Goal: Task Accomplishment & Management: Use online tool/utility

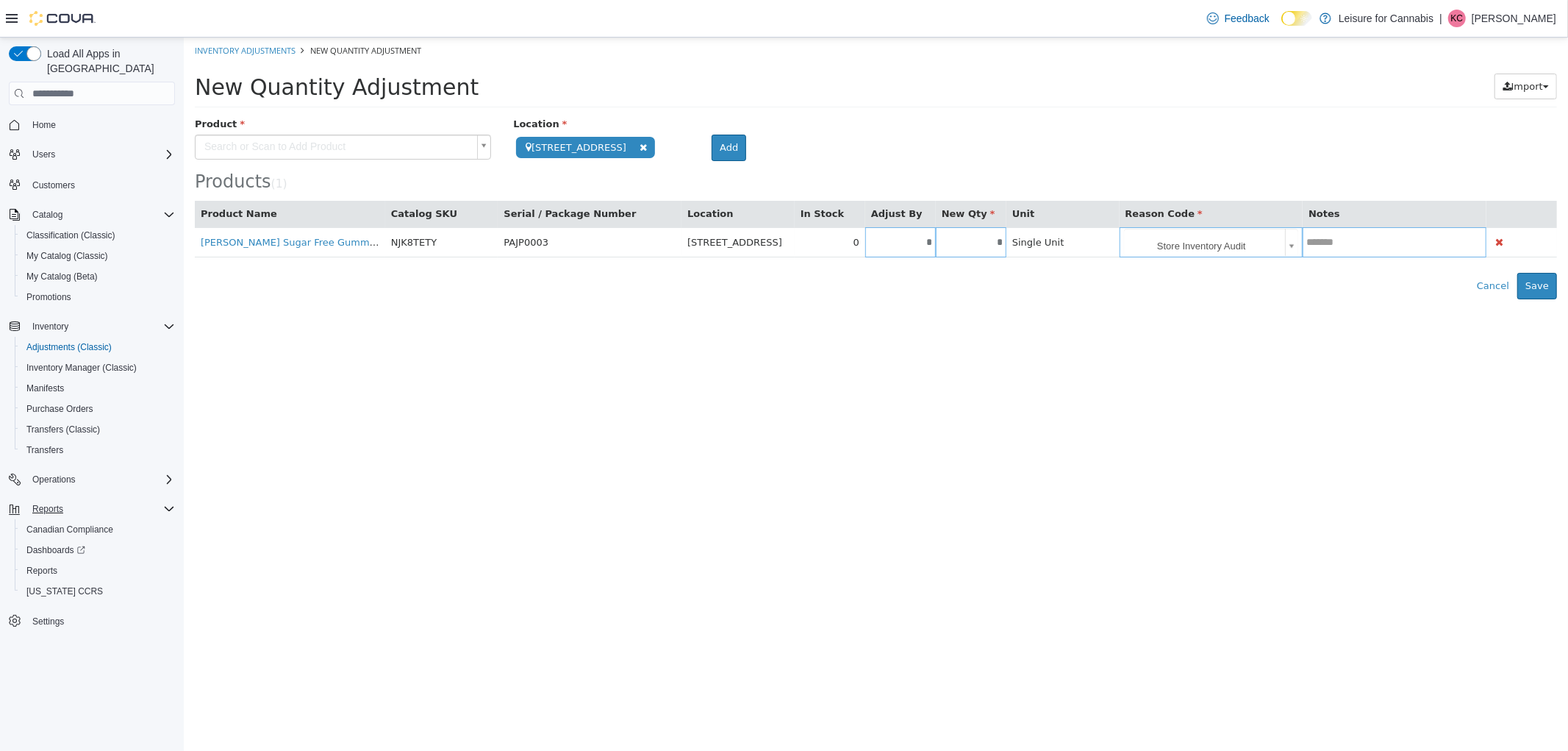
click at [96, 500] on div "Reports" at bounding box center [101, 509] width 149 height 18
click at [69, 500] on div "Reports" at bounding box center [101, 509] width 149 height 18
click at [71, 562] on div "Reports" at bounding box center [97, 571] width 155 height 18
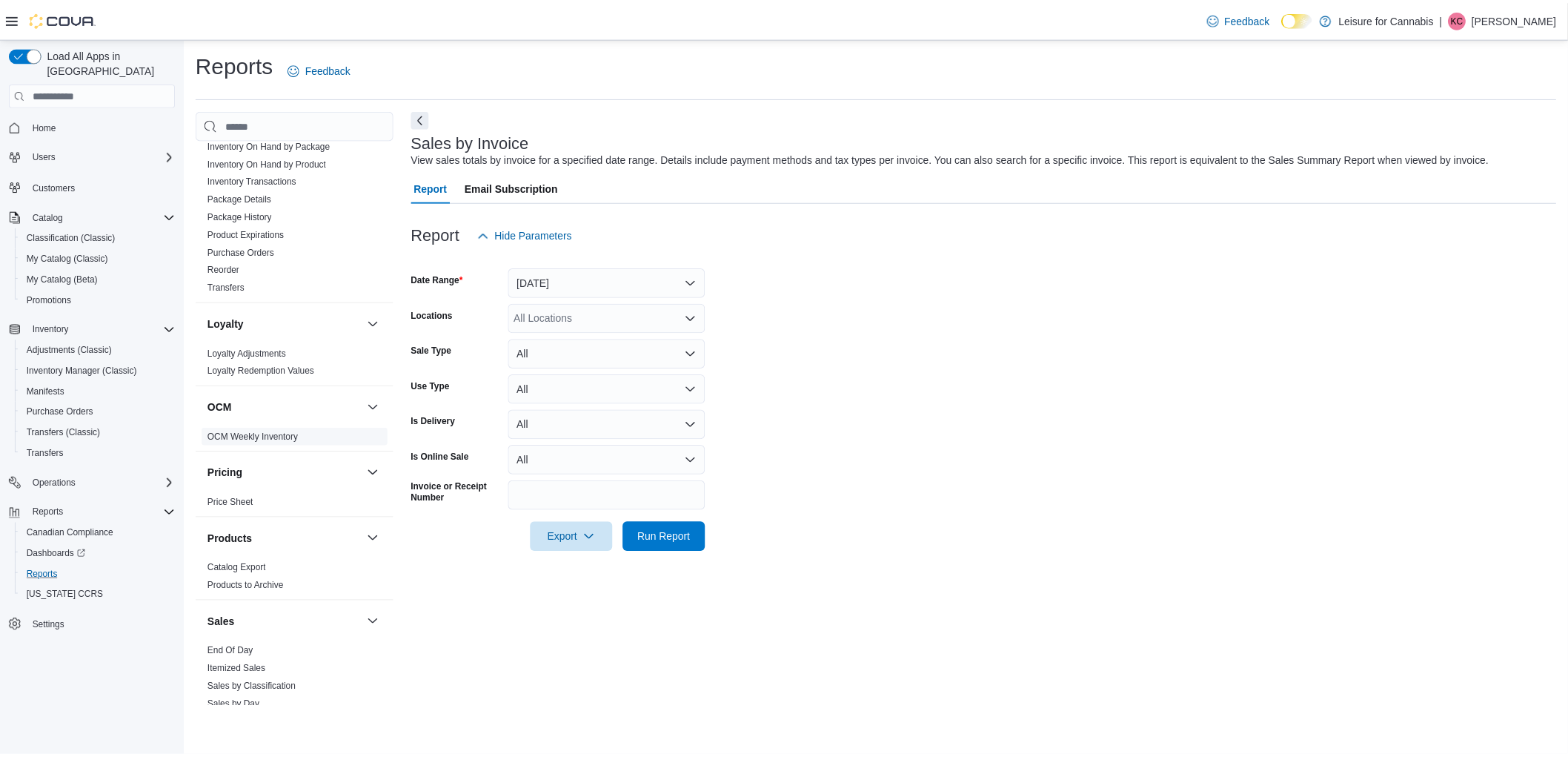
scroll to position [741, 0]
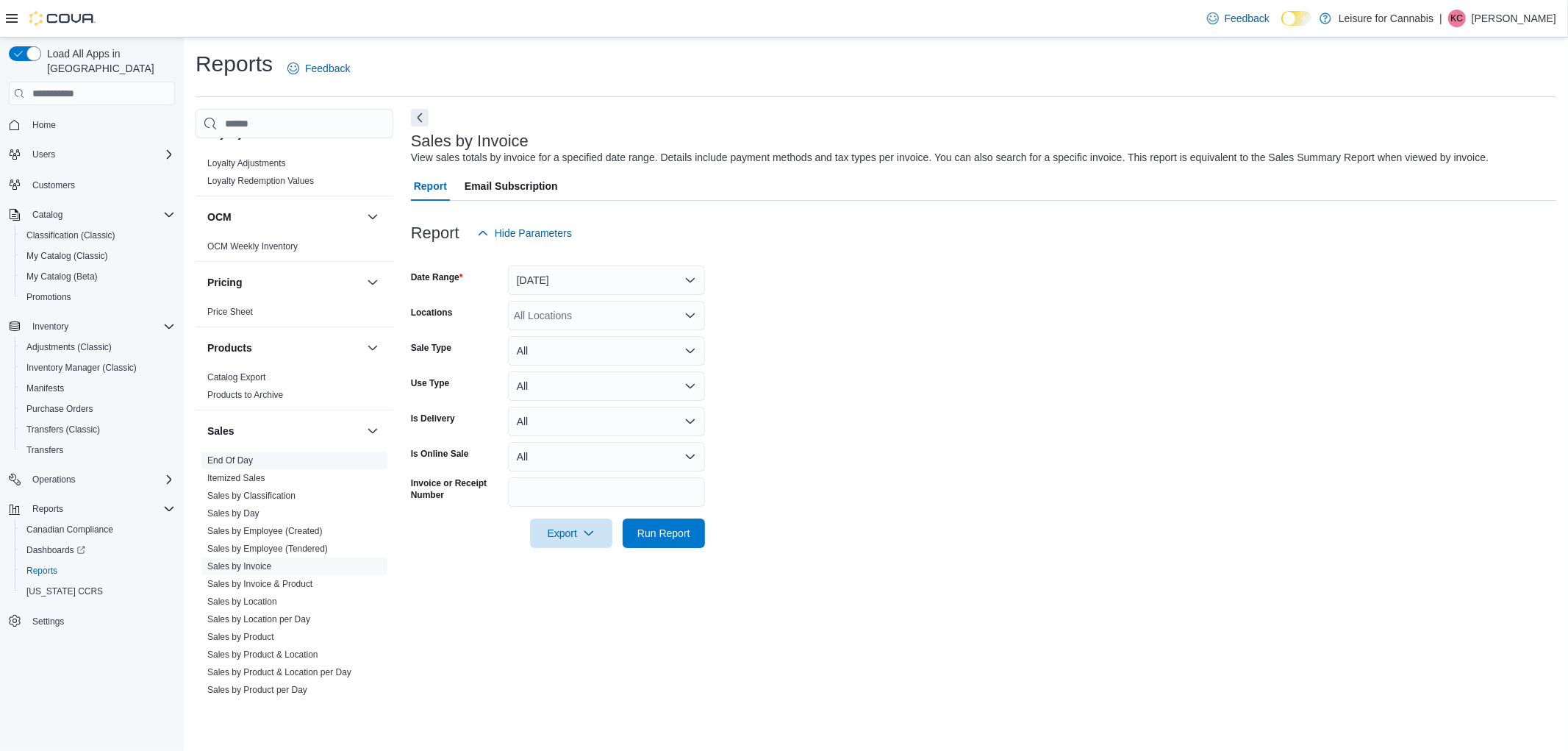
click at [251, 462] on link "End Of Day" at bounding box center [229, 460] width 45 height 10
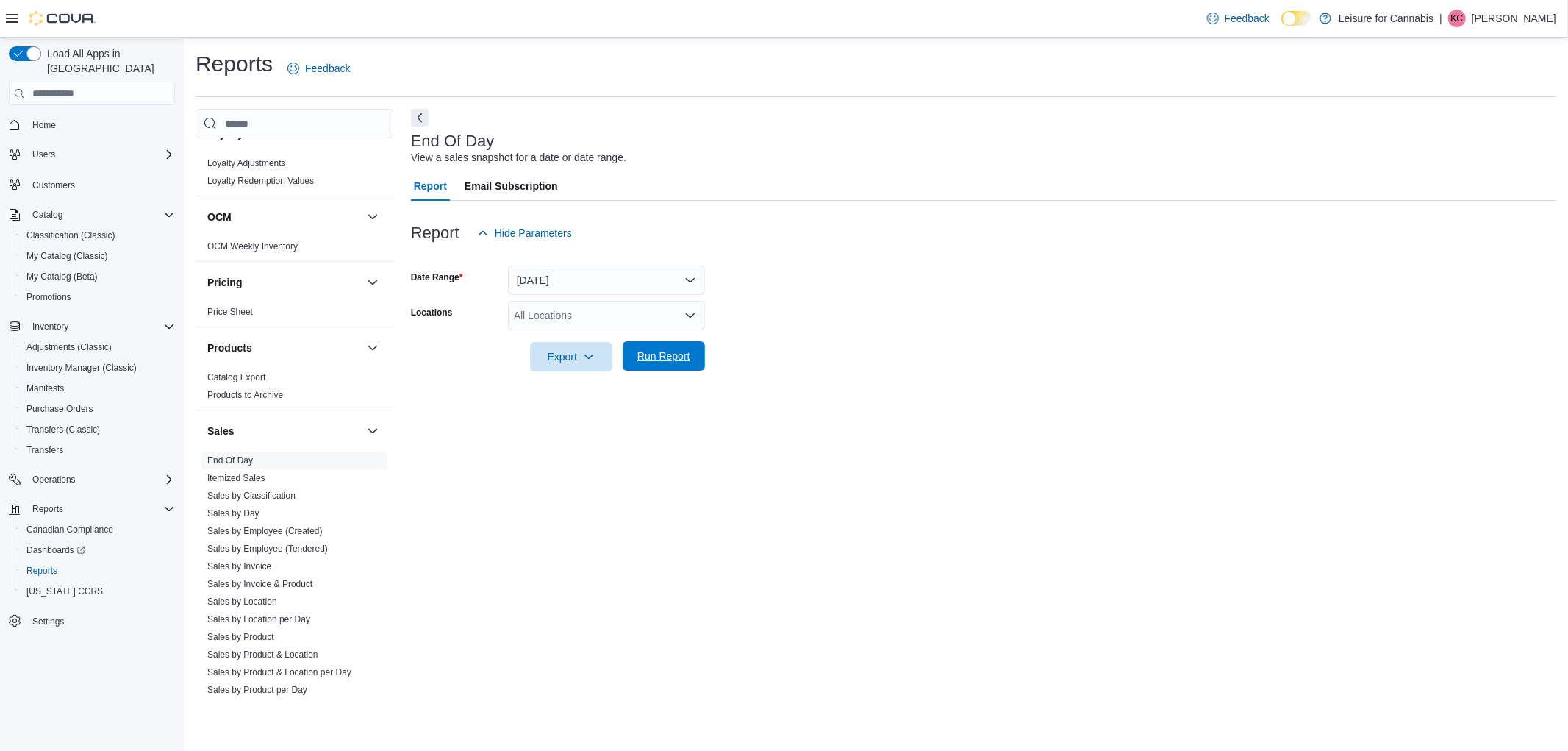
click at [655, 360] on span "Run Report" at bounding box center [663, 356] width 53 height 15
